Goal: Navigation & Orientation: Go to known website

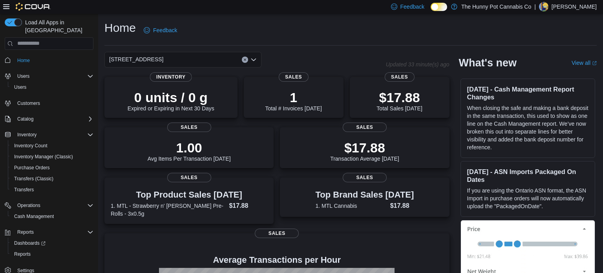
click at [578, 9] on p "[PERSON_NAME]" at bounding box center [574, 6] width 45 height 9
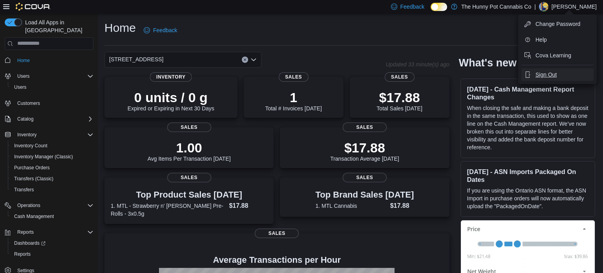
click at [547, 75] on span "Sign Out" at bounding box center [546, 75] width 21 height 8
